Goal: Connect with others: Connect with others

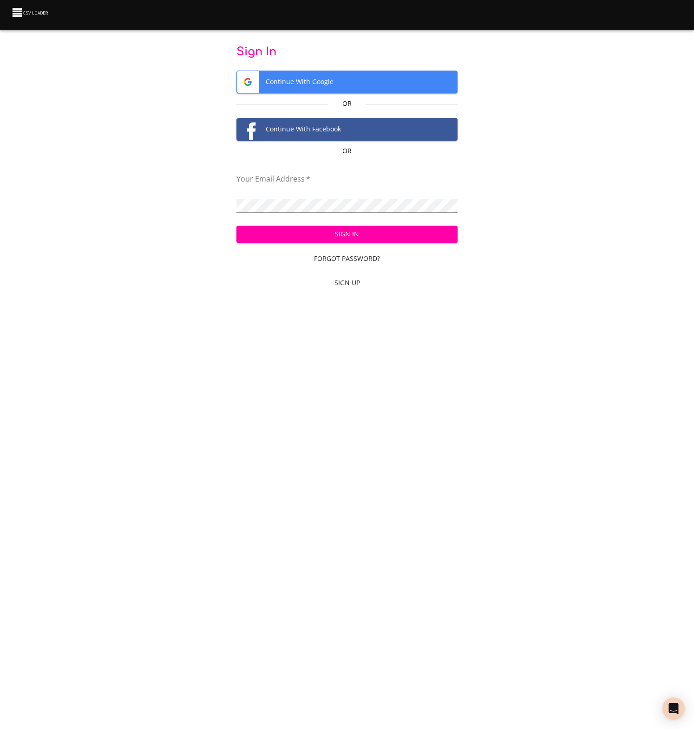
click at [313, 82] on span "Continue With Google" at bounding box center [347, 82] width 221 height 22
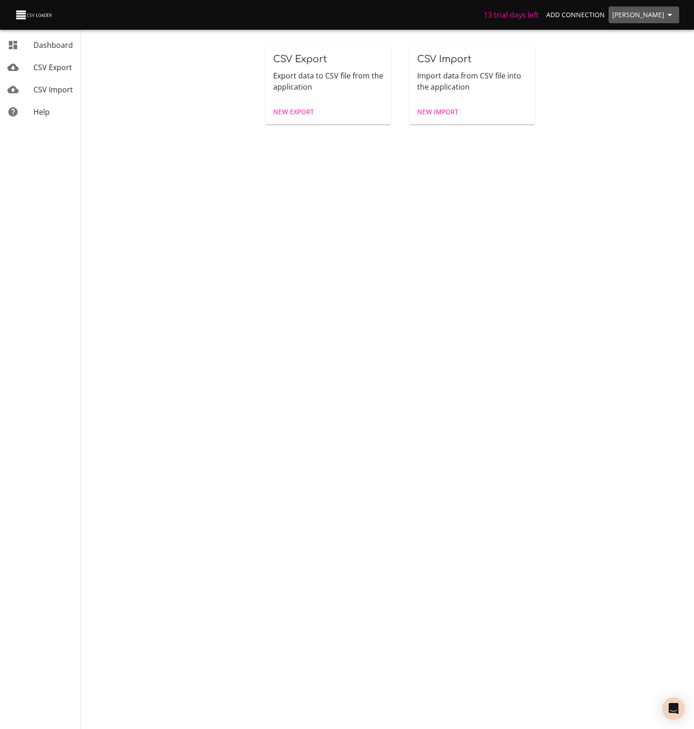
click at [633, 12] on span "[PERSON_NAME]" at bounding box center [643, 15] width 63 height 12
click at [571, 15] on span "Add Connection" at bounding box center [575, 15] width 59 height 12
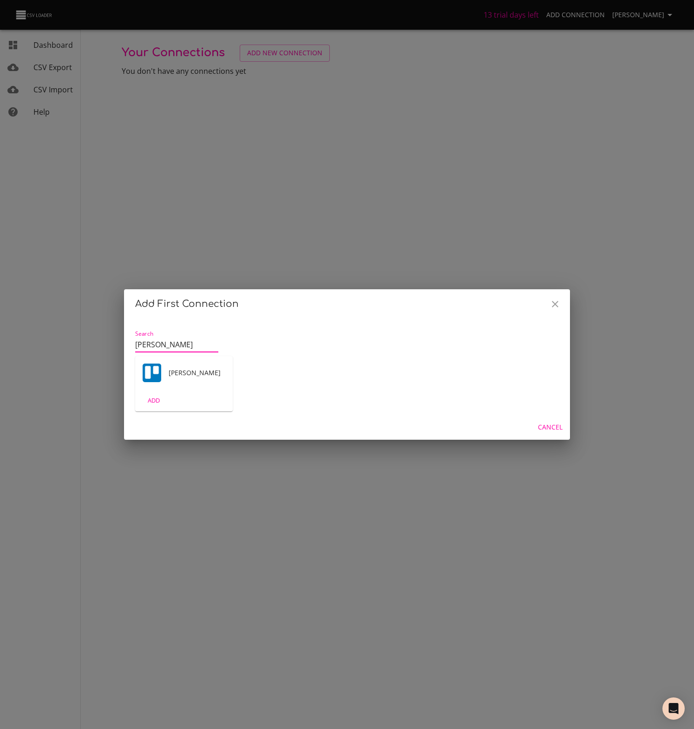
type input "[PERSON_NAME]"
click at [180, 378] on div "[PERSON_NAME]" at bounding box center [184, 372] width 98 height 33
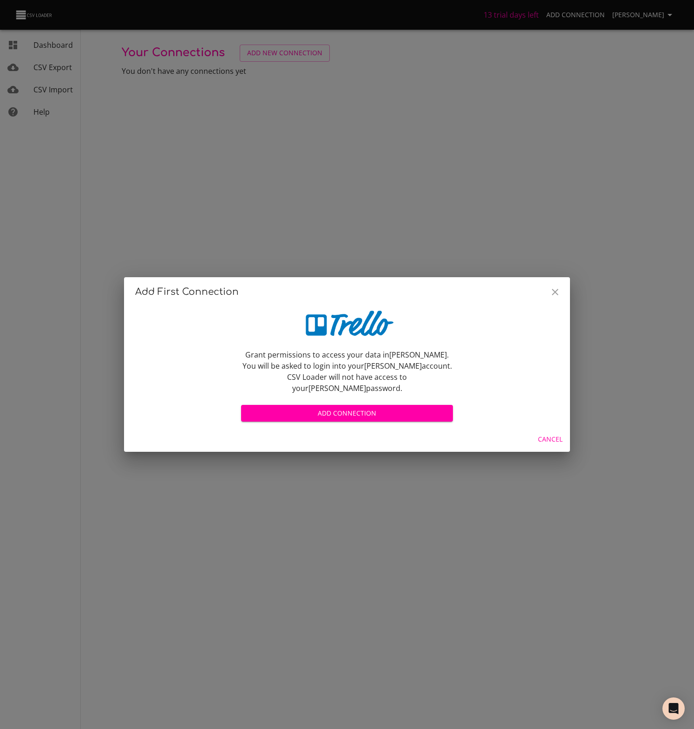
click at [327, 408] on span "Add Connection" at bounding box center [346, 414] width 197 height 12
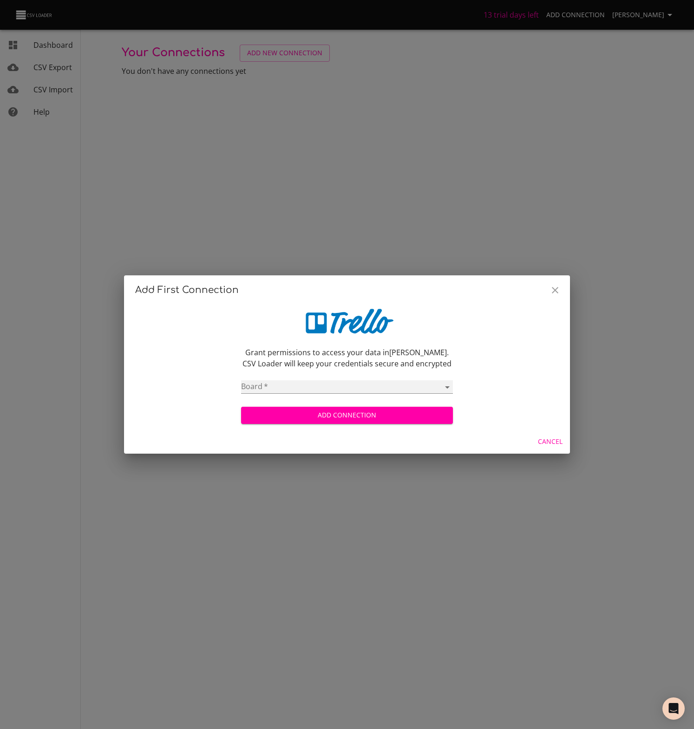
click at [295, 385] on select "Personal House Work Old Hub Website UW Wedding Fleckney Rebel UW Planner" at bounding box center [347, 386] width 212 height 13
select select "68812fc7d587c0e61ba4684b"
click at [241, 380] on select "Personal House Work Old Hub Website UW Wedding Fleckney Rebel UW Planner" at bounding box center [347, 386] width 212 height 13
click at [355, 415] on span "Add Connection" at bounding box center [346, 416] width 197 height 12
